Goal: Transaction & Acquisition: Purchase product/service

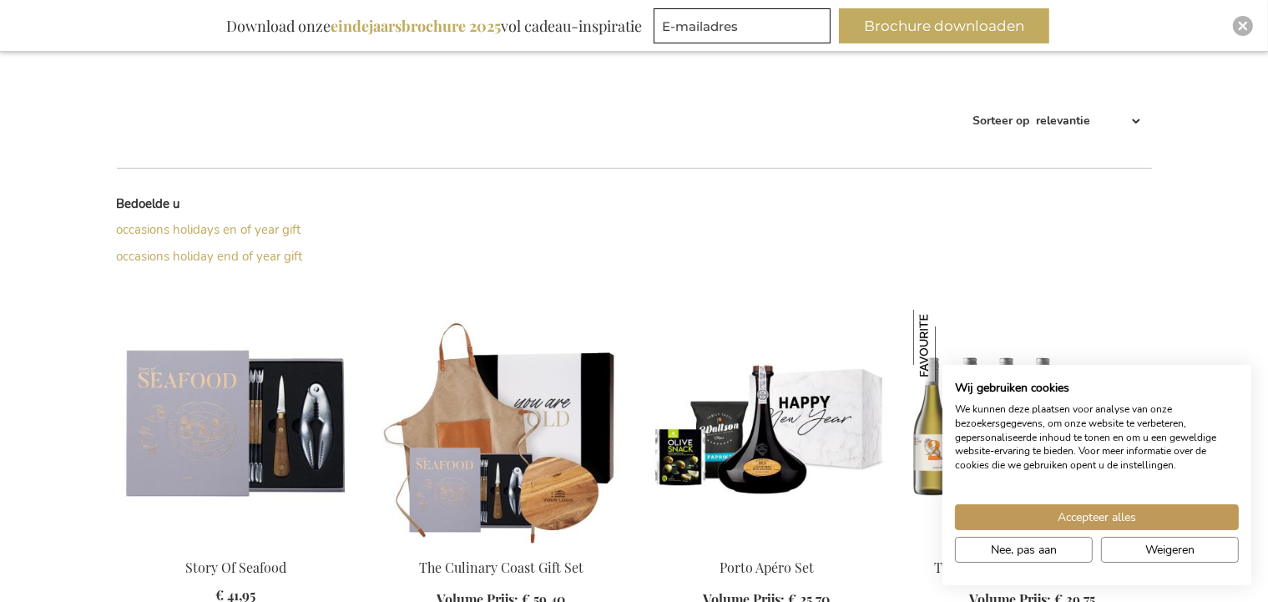
scroll to position [617, 0]
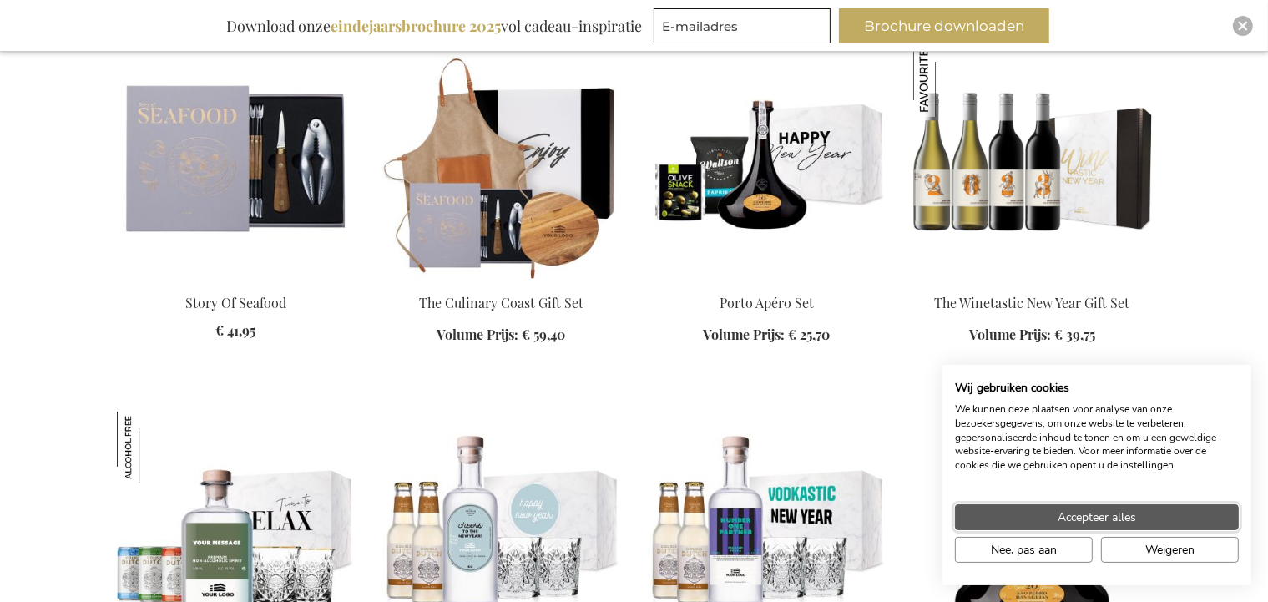
click at [1115, 521] on span "Accepteer alles" at bounding box center [1097, 517] width 78 height 18
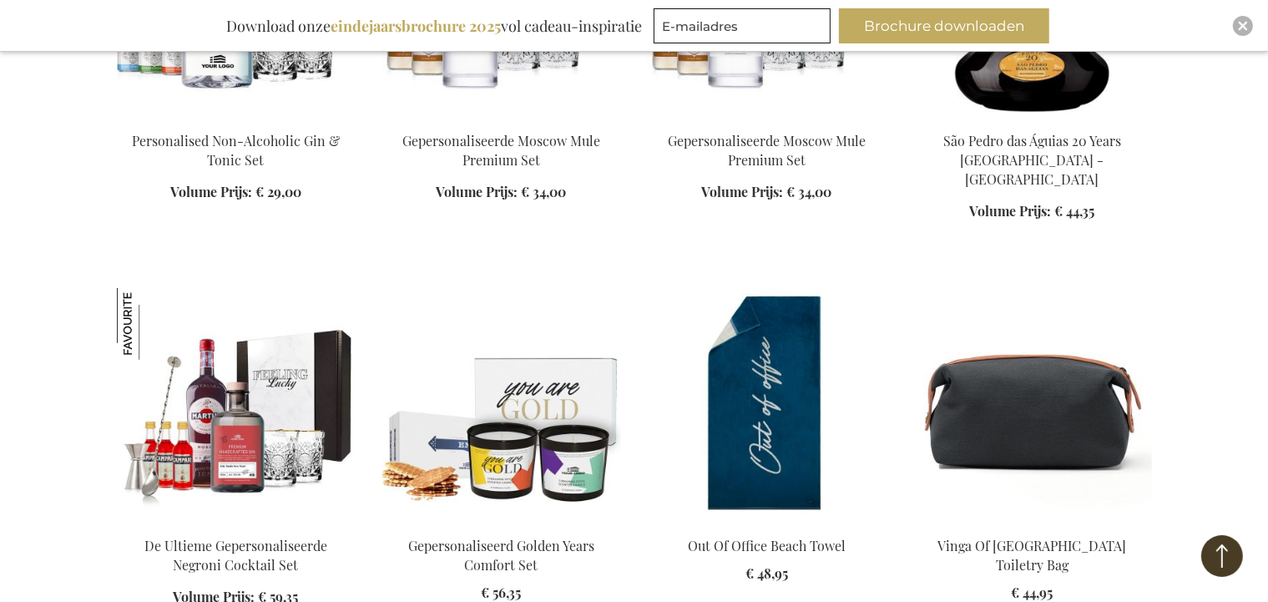
scroll to position [1322, 0]
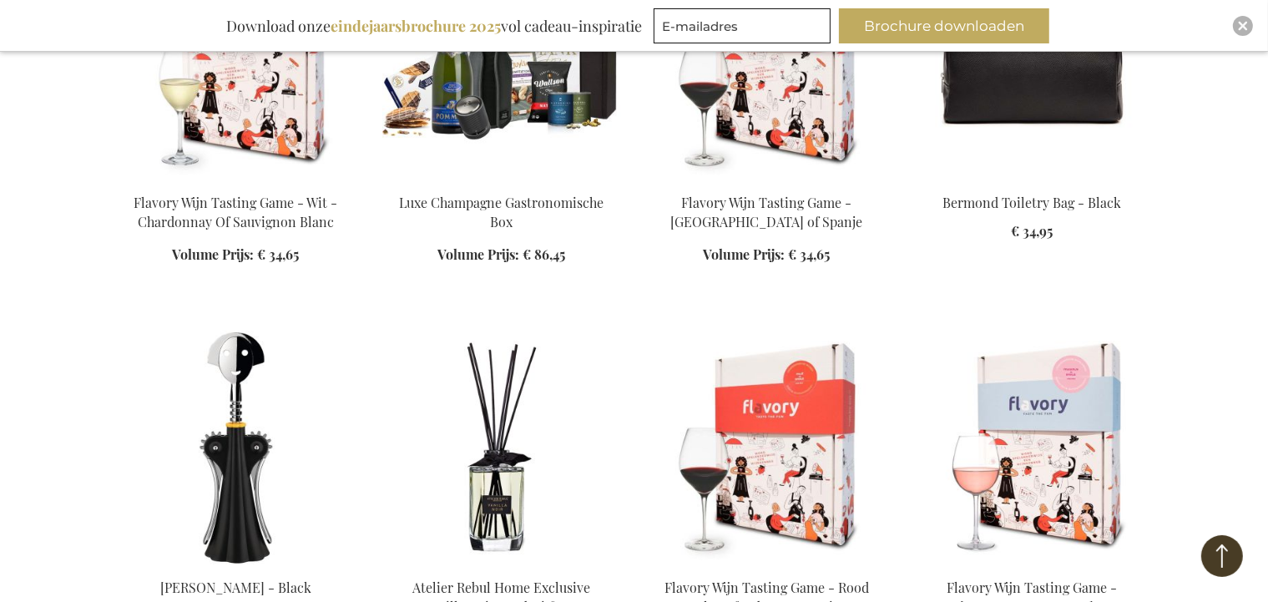
scroll to position [2732, 0]
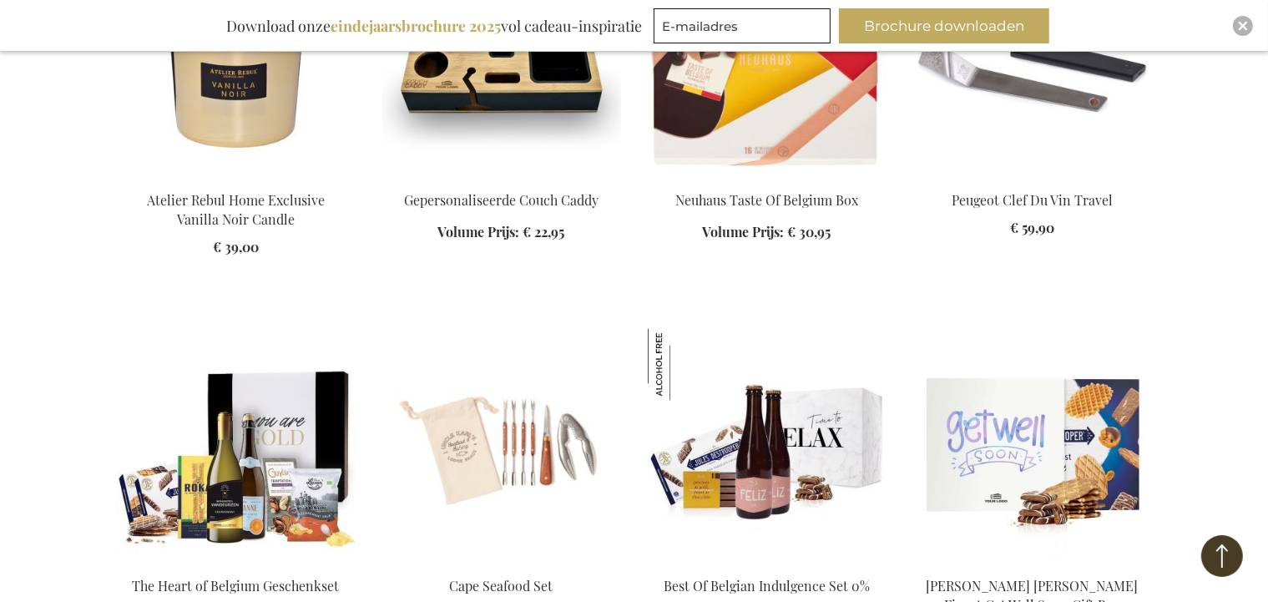
scroll to position [3702, 0]
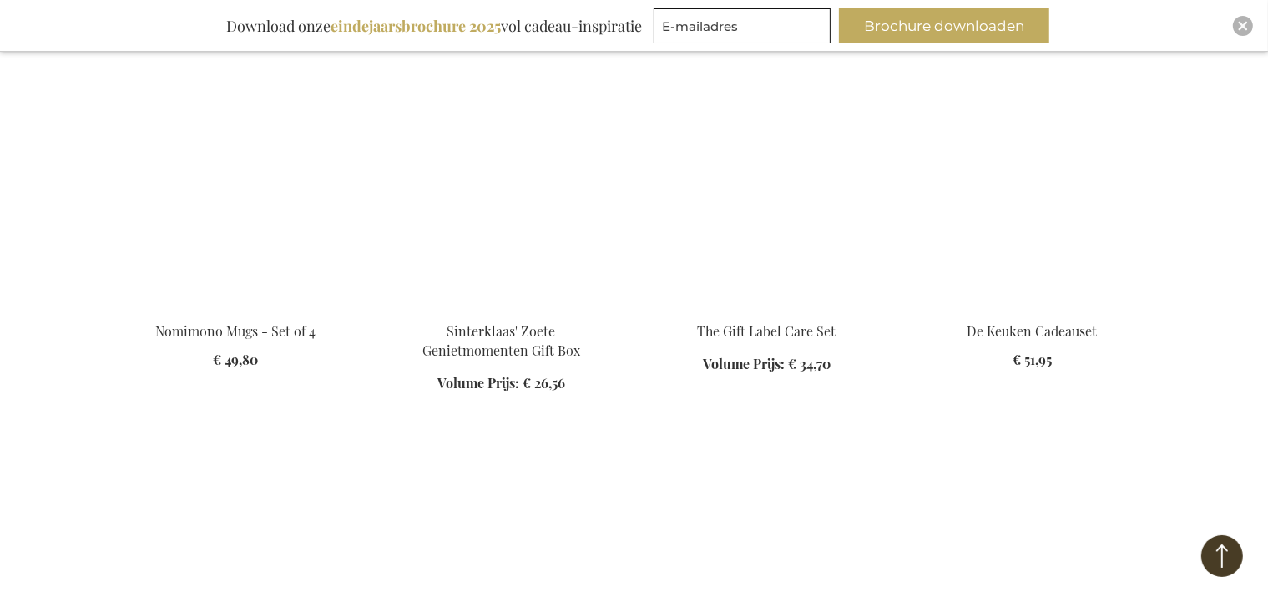
scroll to position [5024, 0]
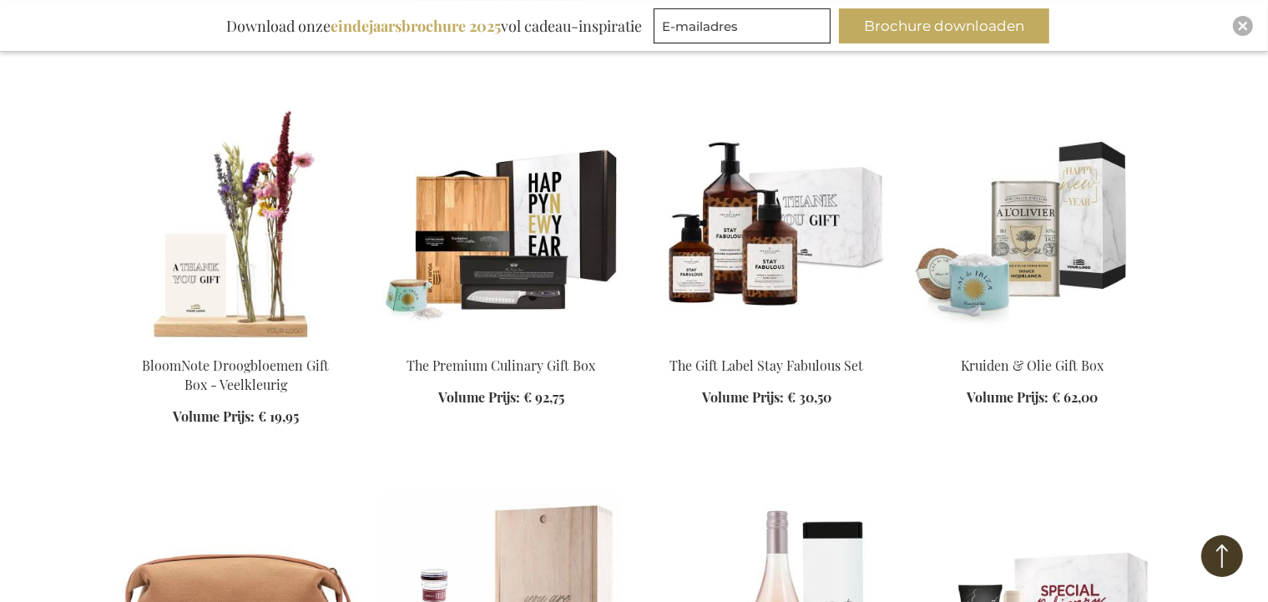
scroll to position [5376, 0]
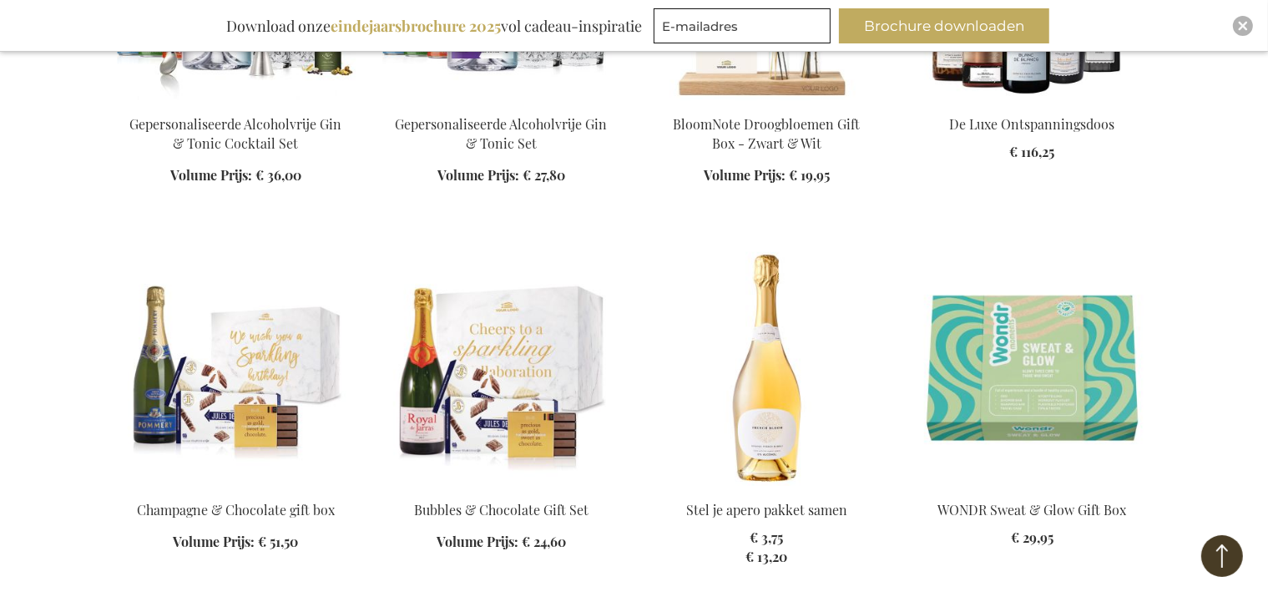
scroll to position [8373, 0]
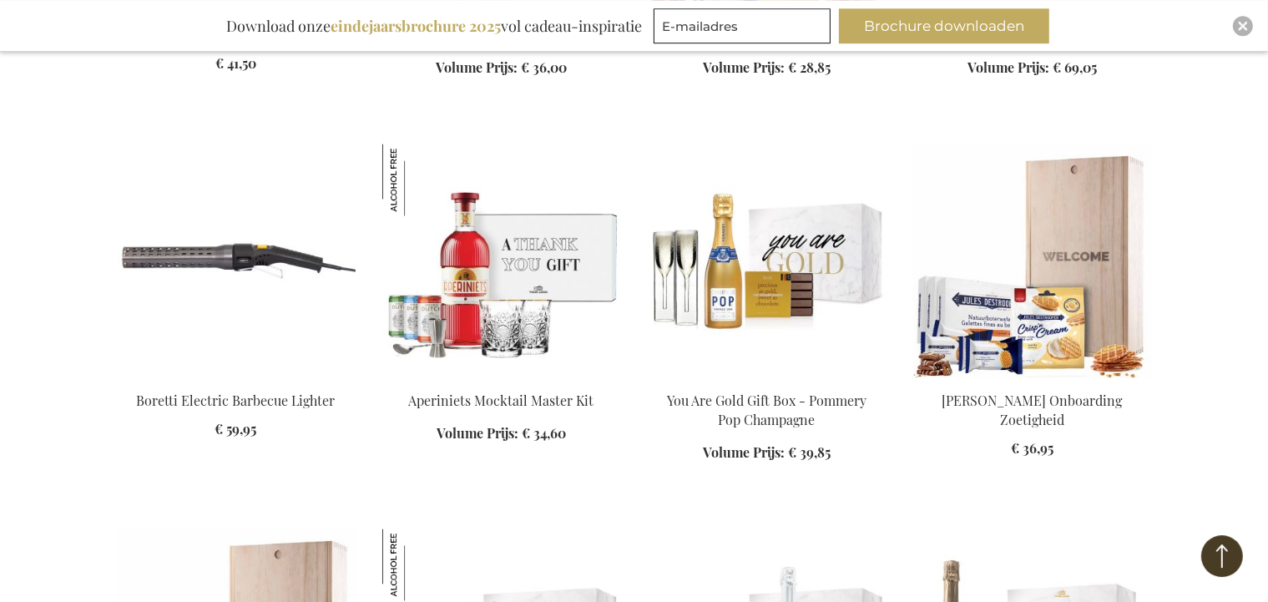
scroll to position [9431, 0]
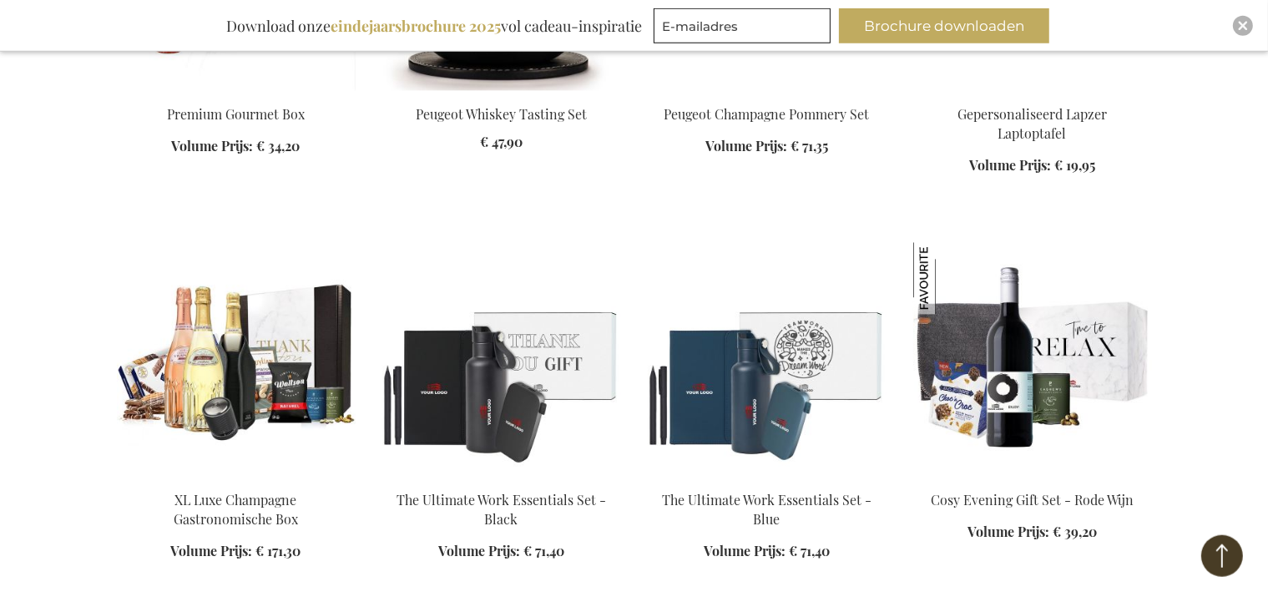
scroll to position [10577, 0]
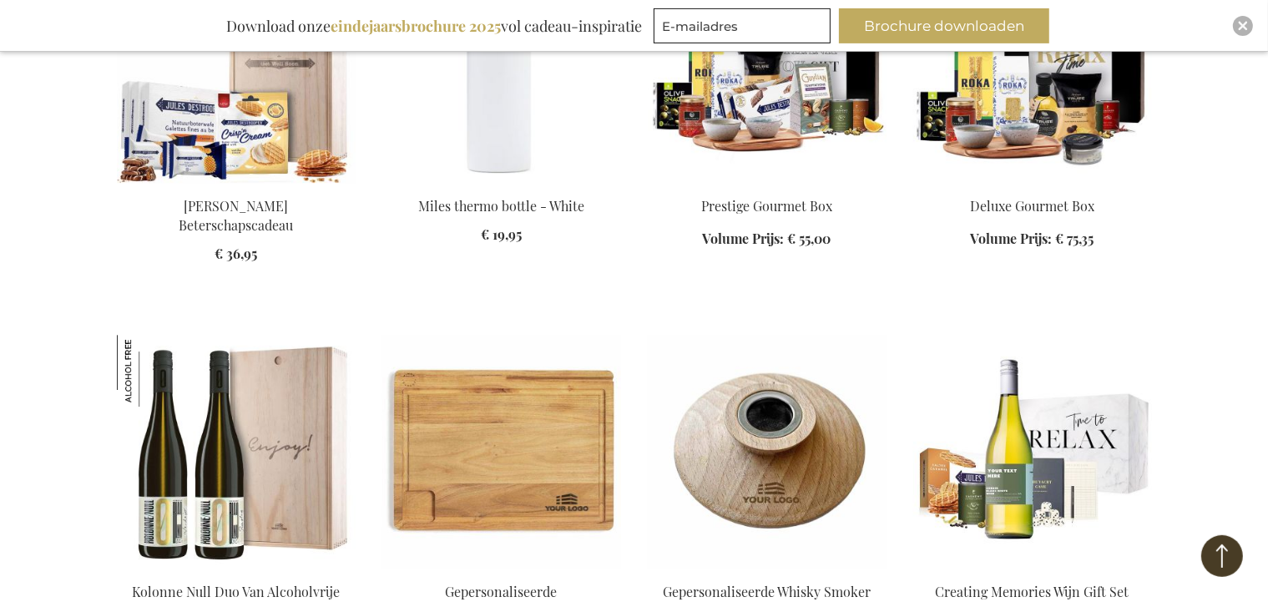
scroll to position [11546, 0]
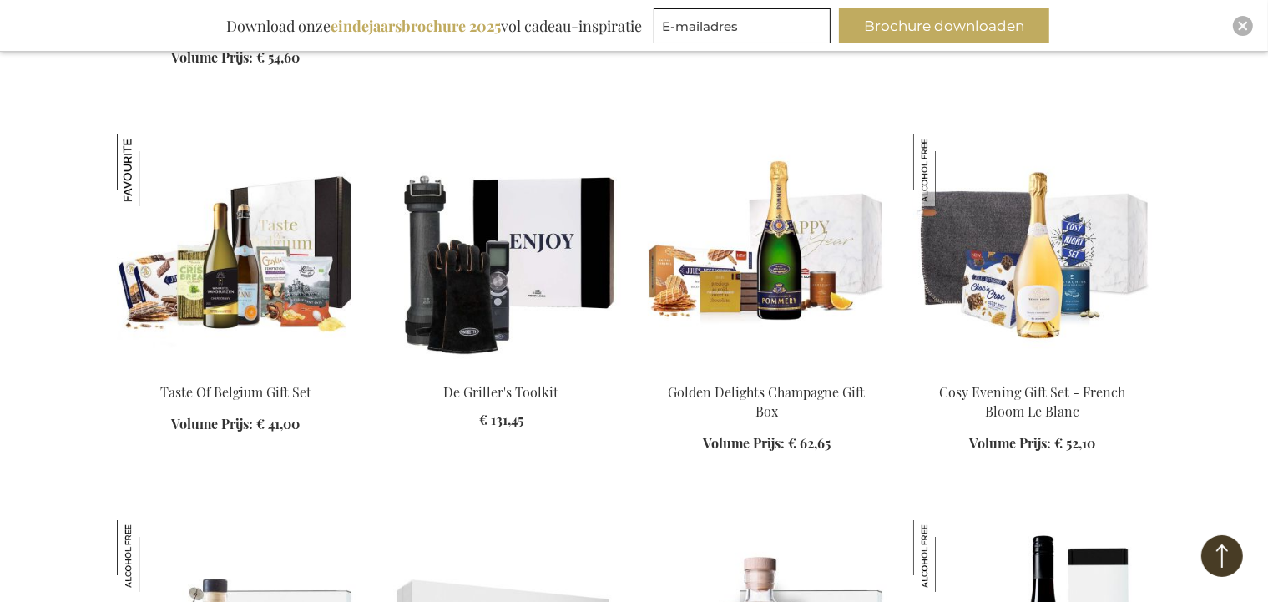
scroll to position [12780, 0]
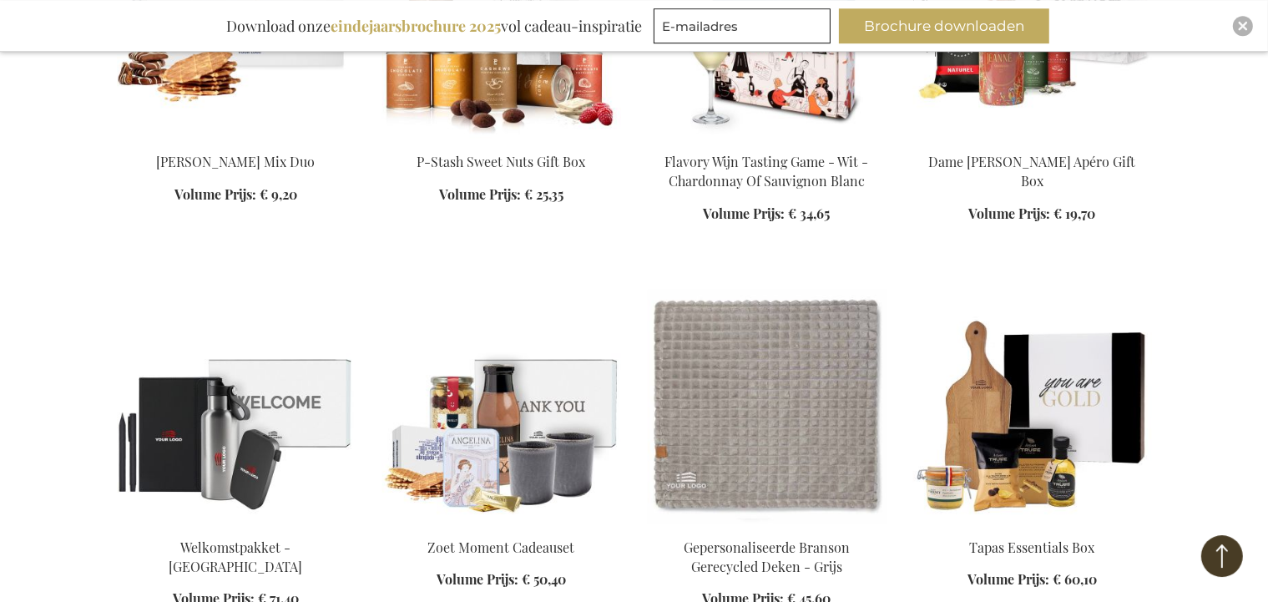
scroll to position [14366, 0]
